Goal: Task Accomplishment & Management: Manage account settings

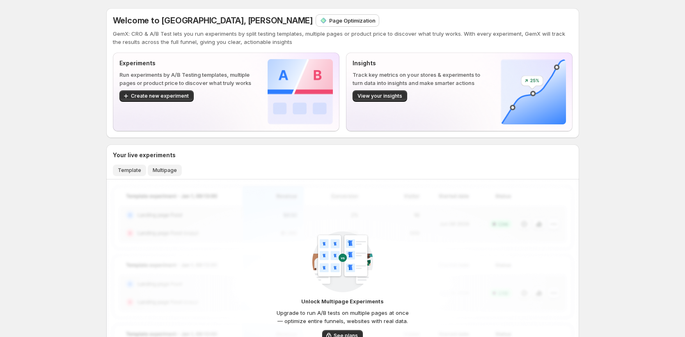
click at [130, 170] on span "Template" at bounding box center [129, 170] width 23 height 7
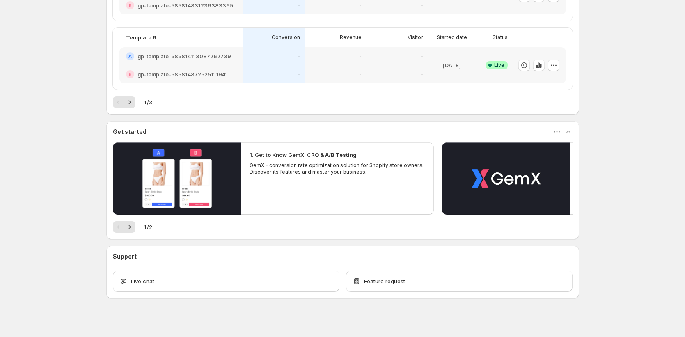
scroll to position [461, 0]
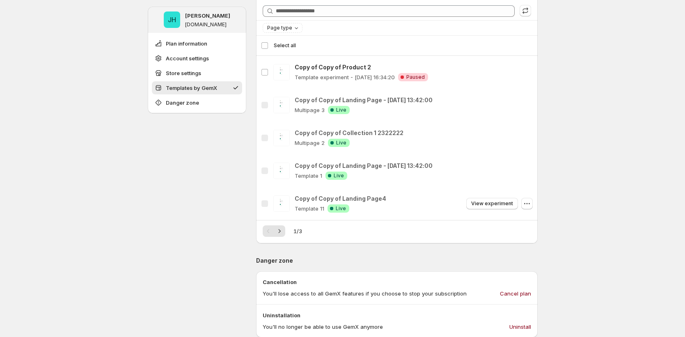
scroll to position [391, 0]
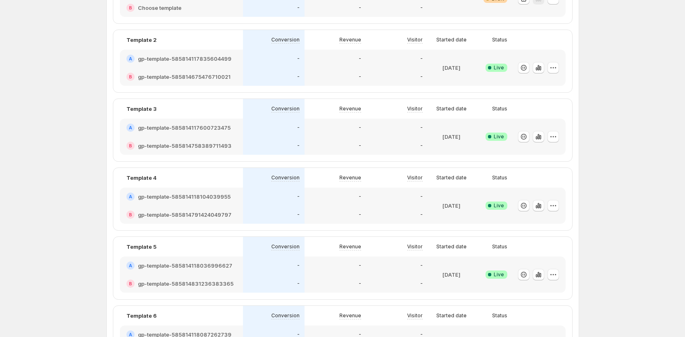
scroll to position [60, 0]
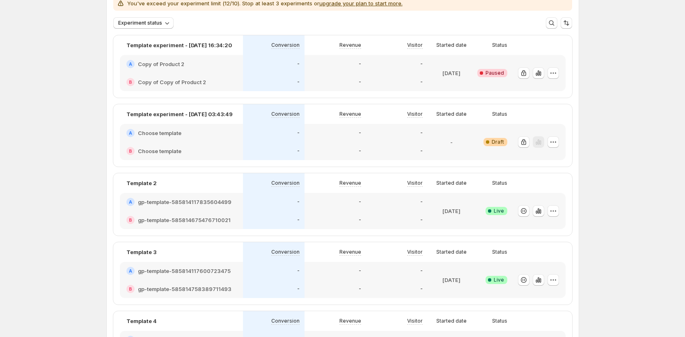
click at [251, 218] on div "-" at bounding box center [274, 220] width 52 height 8
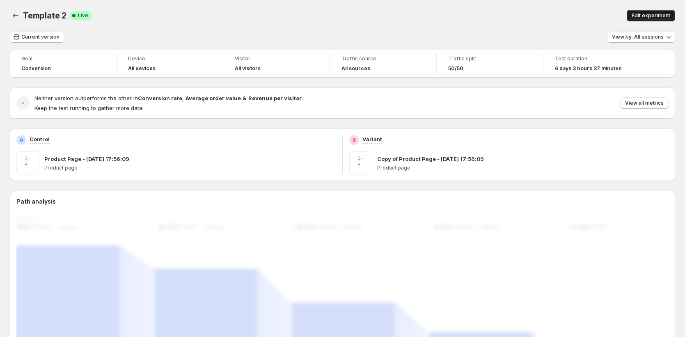
click at [666, 19] on button "Edit experiment" at bounding box center [651, 15] width 48 height 11
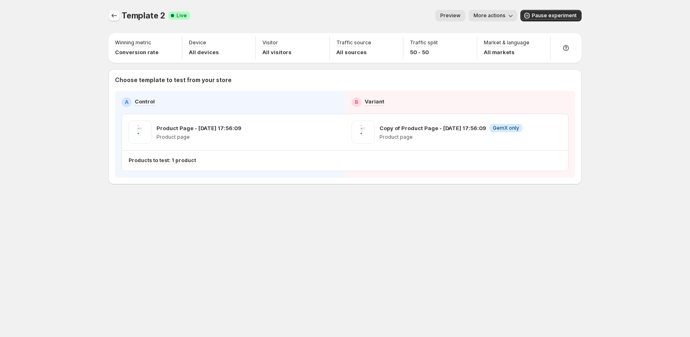
click at [113, 14] on icon "Experiments" at bounding box center [114, 16] width 5 height 4
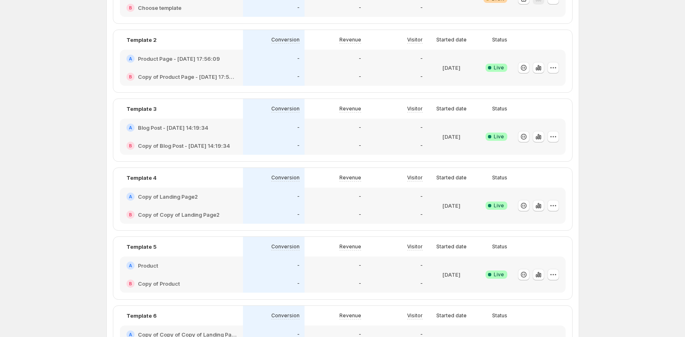
scroll to position [204, 0]
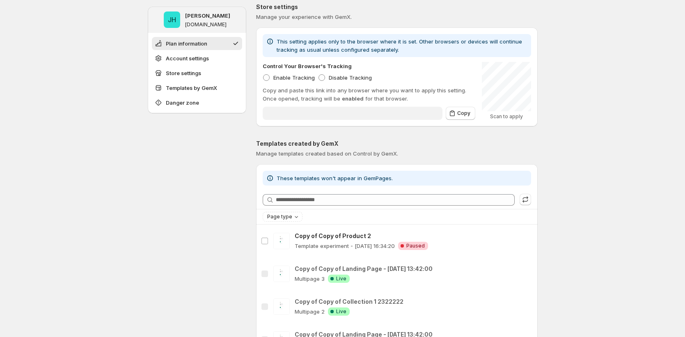
type input "**********"
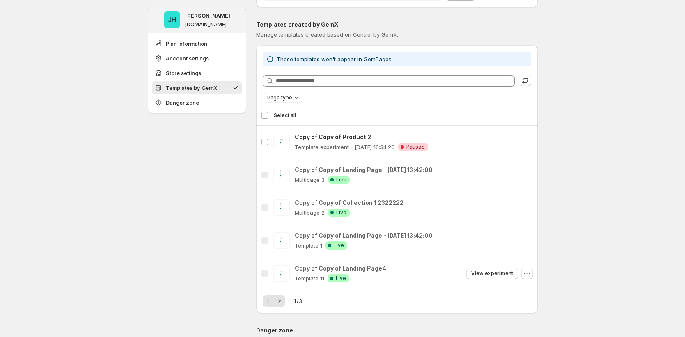
scroll to position [324, 0]
click at [280, 304] on icon "Next" at bounding box center [279, 300] width 8 height 8
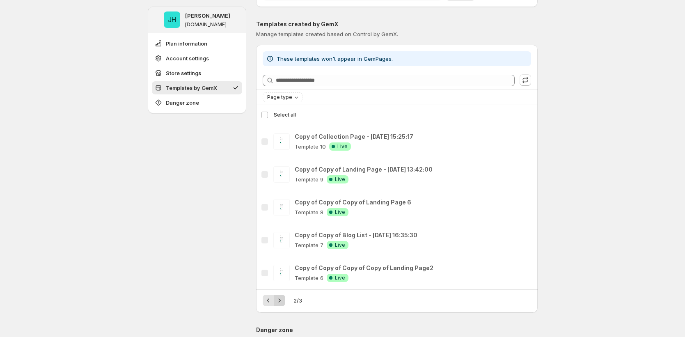
click at [280, 301] on icon "Next" at bounding box center [279, 300] width 8 height 8
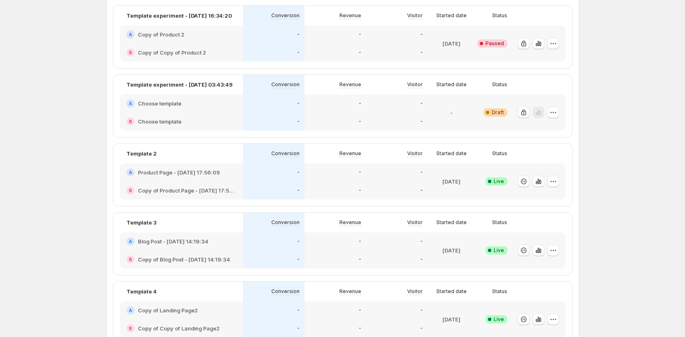
scroll to position [103, 0]
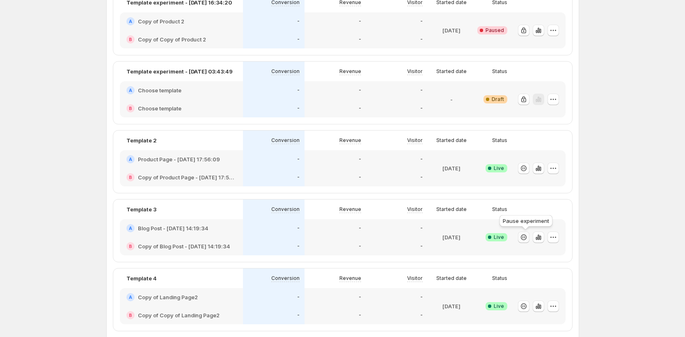
click at [527, 239] on icon "button" at bounding box center [524, 237] width 8 height 8
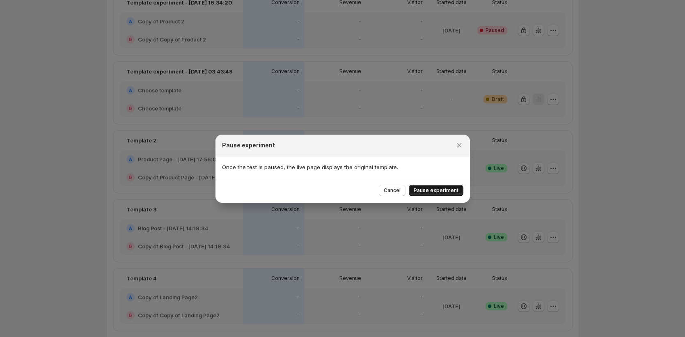
click at [455, 193] on span "Pause experiment" at bounding box center [436, 190] width 45 height 7
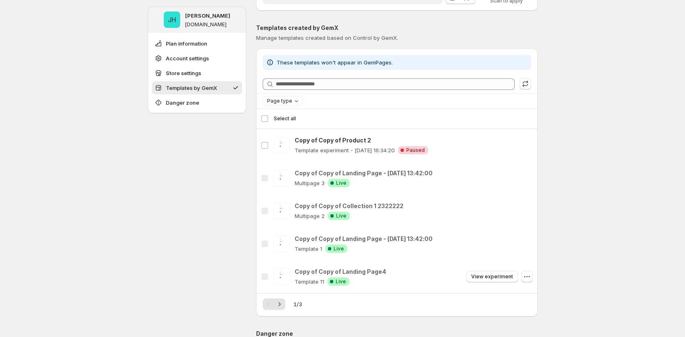
scroll to position [321, 0]
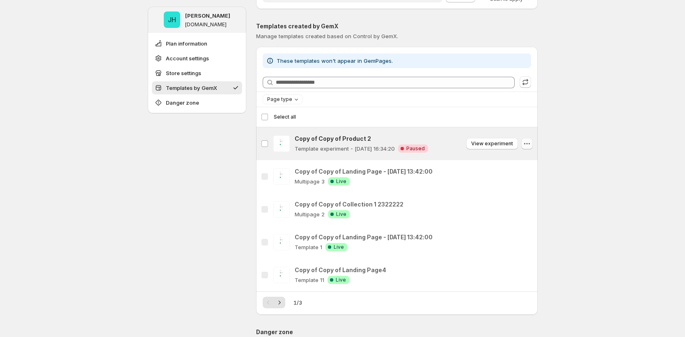
click at [530, 142] on icon "button" at bounding box center [527, 144] width 8 height 8
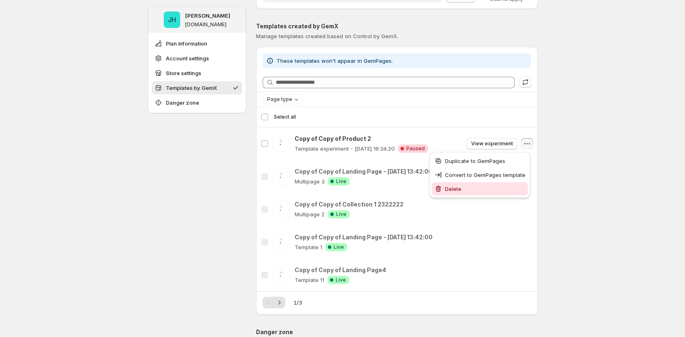
click at [516, 186] on span "Delete" at bounding box center [485, 189] width 80 height 8
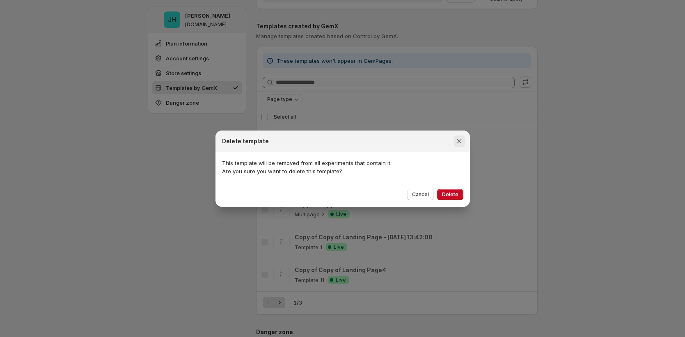
click at [460, 138] on icon "Close" at bounding box center [459, 141] width 8 height 8
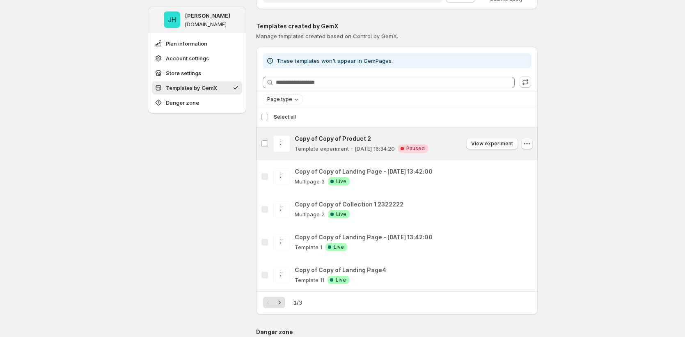
click at [528, 142] on icon "button" at bounding box center [527, 144] width 8 height 8
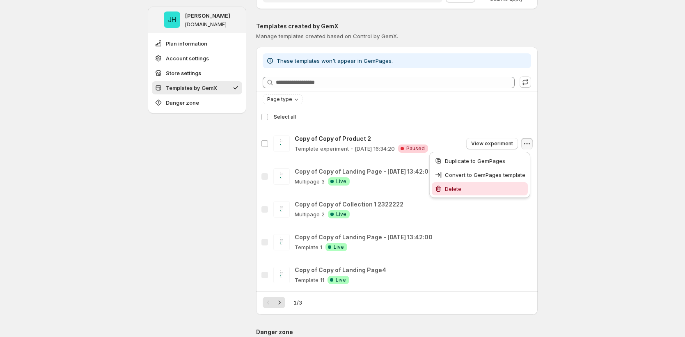
click at [485, 193] on button "Delete" at bounding box center [480, 188] width 96 height 13
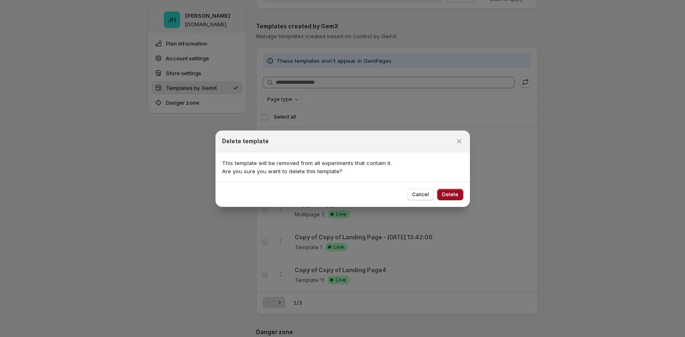
click at [451, 197] on span "Delete" at bounding box center [450, 194] width 16 height 7
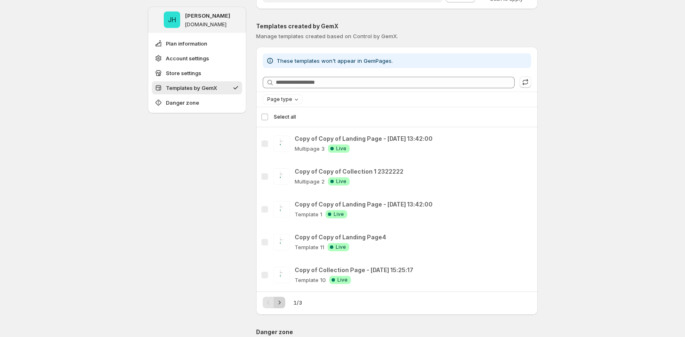
click at [281, 303] on icon "Next" at bounding box center [279, 302] width 8 height 8
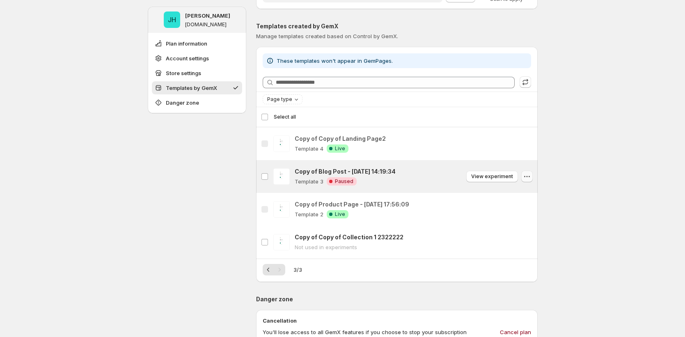
click at [528, 178] on icon "button" at bounding box center [527, 176] width 8 height 8
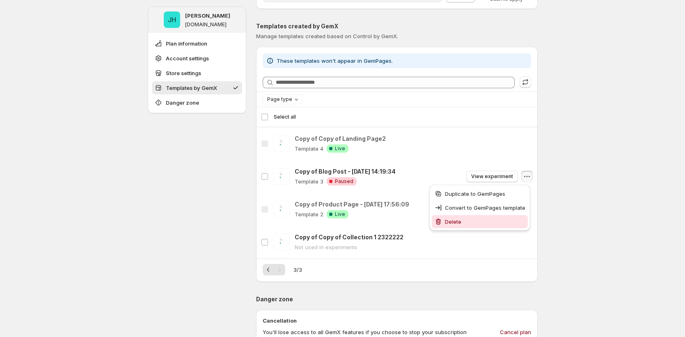
click at [502, 218] on span "Delete" at bounding box center [485, 222] width 80 height 8
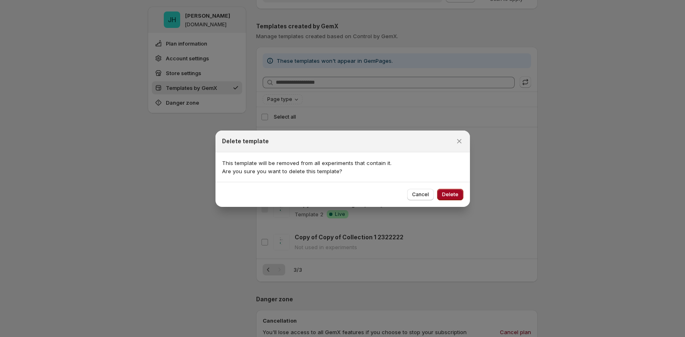
click at [452, 197] on span "Delete" at bounding box center [450, 194] width 16 height 7
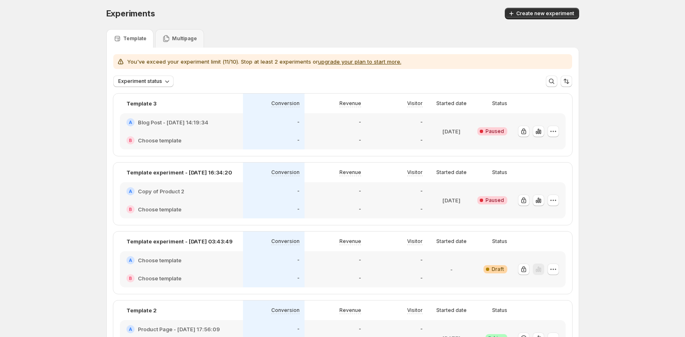
scroll to position [3, 0]
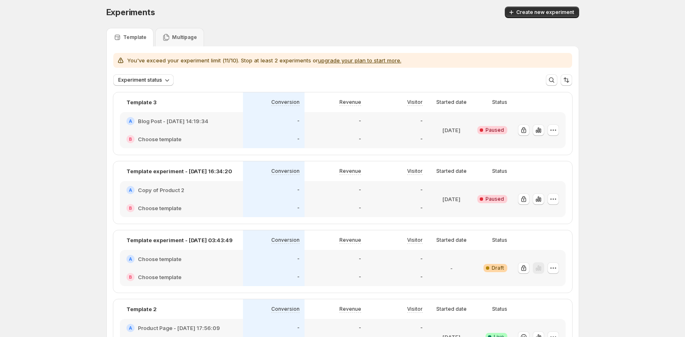
click at [230, 131] on div "B Choose template" at bounding box center [181, 139] width 123 height 18
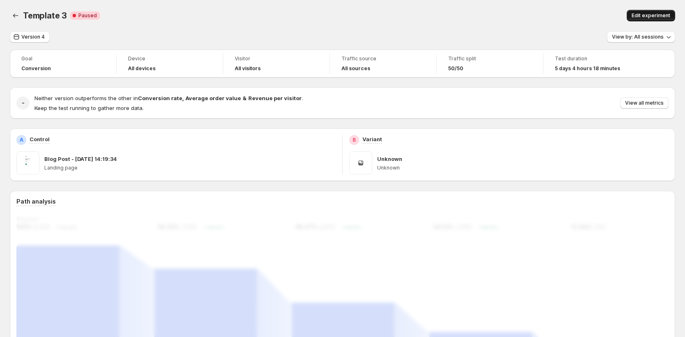
click at [665, 14] on span "Edit experiment" at bounding box center [651, 15] width 39 height 7
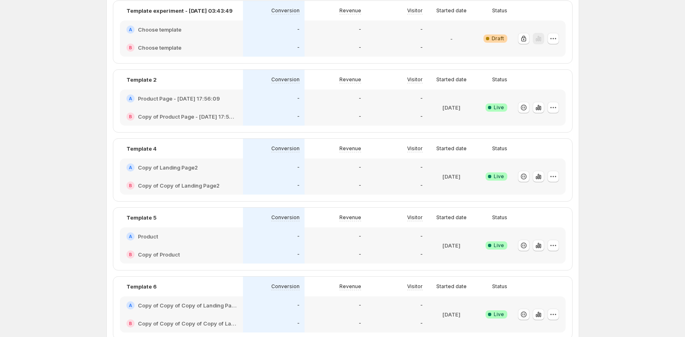
scroll to position [233, 0]
click at [523, 179] on icon "button" at bounding box center [524, 176] width 8 height 8
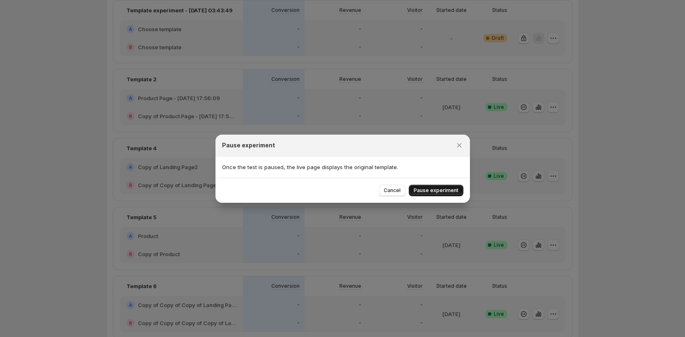
click at [453, 193] on button "Pause experiment" at bounding box center [436, 190] width 55 height 11
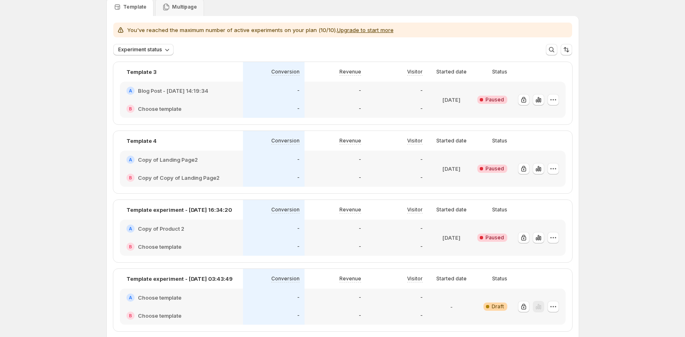
scroll to position [0, 0]
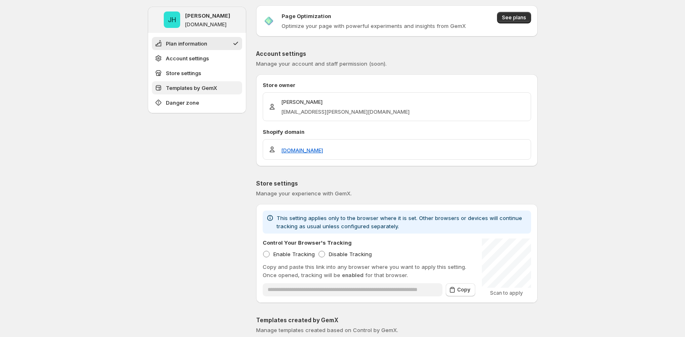
click at [204, 94] on button "Templates by GemX" at bounding box center [197, 87] width 90 height 13
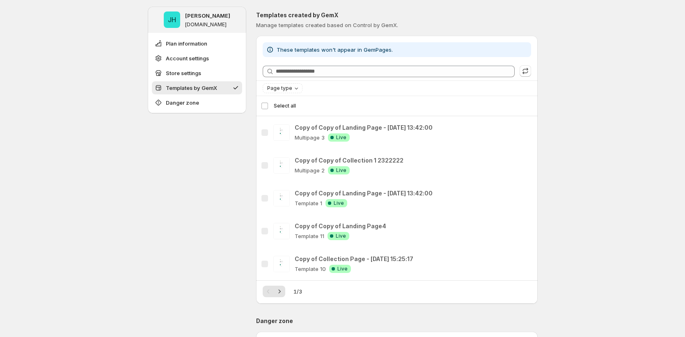
scroll to position [335, 0]
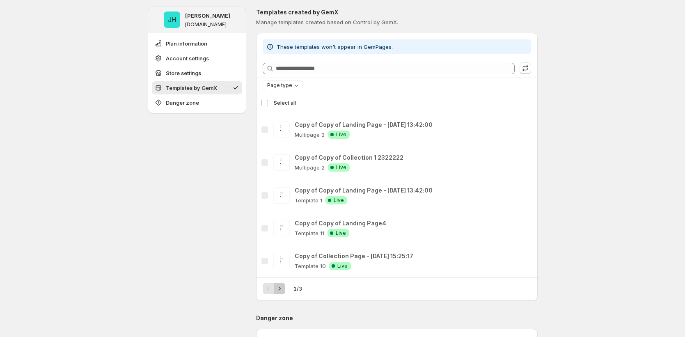
click at [282, 288] on icon "Next" at bounding box center [279, 289] width 8 height 8
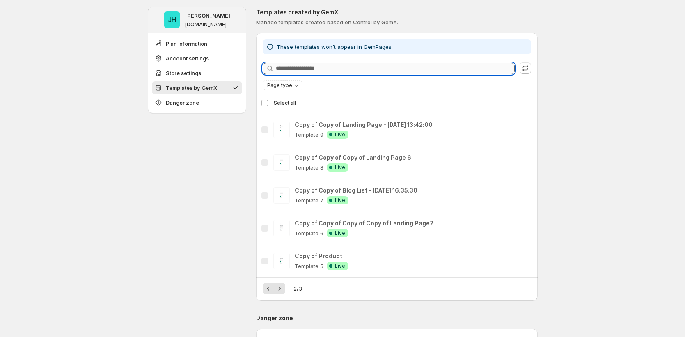
click at [322, 65] on input "Searching templates" at bounding box center [395, 68] width 239 height 11
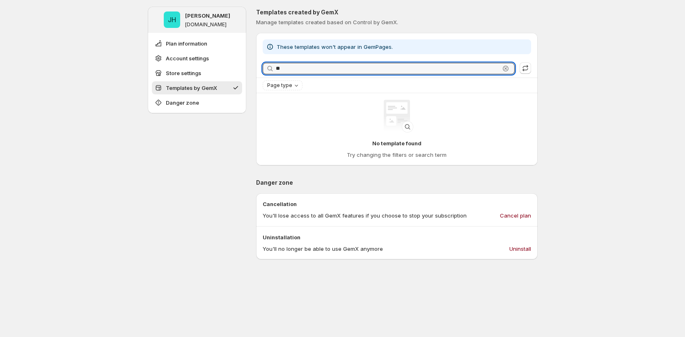
type input "**"
click at [507, 70] on icon "button" at bounding box center [506, 68] width 8 height 8
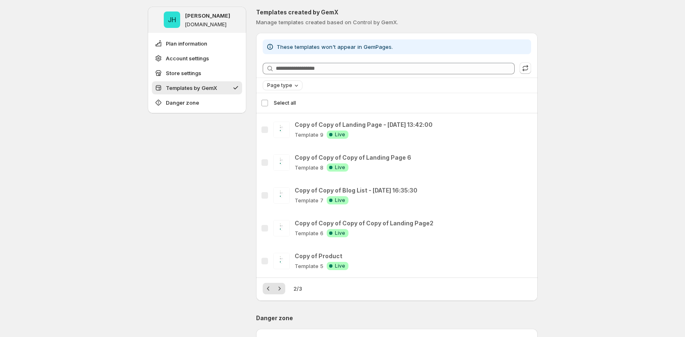
click at [284, 89] on div "Page type" at bounding box center [283, 85] width 34 height 8
click at [285, 103] on span "Landing page" at bounding box center [297, 101] width 35 height 7
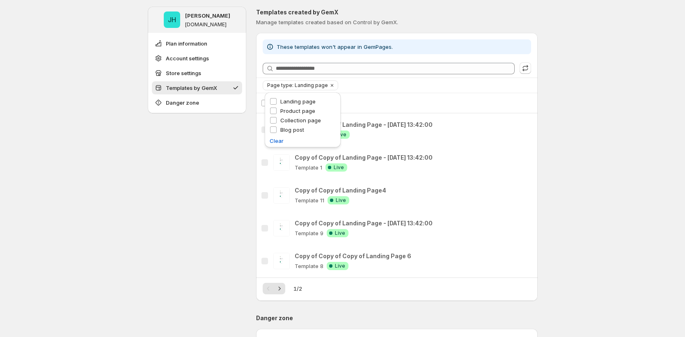
click at [554, 174] on div "**********" at bounding box center [342, 158] width 685 height 987
click at [284, 291] on icon "Next" at bounding box center [279, 289] width 8 height 8
